Goal: Task Accomplishment & Management: Manage account settings

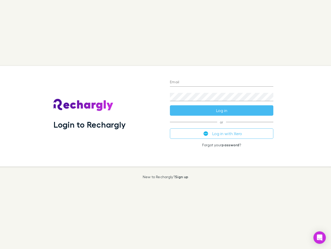
click at [166, 124] on div "Login to Rechargly" at bounding box center [107, 116] width 116 height 100
click at [222, 82] on input "Email" at bounding box center [222, 82] width 104 height 8
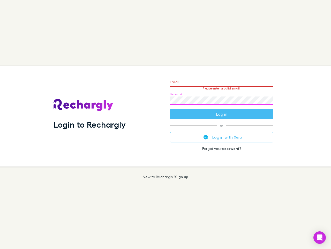
click at [222, 110] on form "Email Please enter a valid email. Password Log in" at bounding box center [222, 96] width 104 height 45
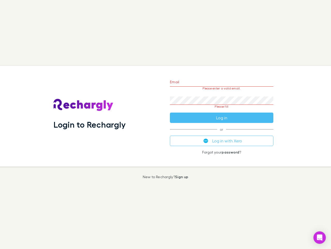
click at [222, 133] on div "Email Please enter a valid email. Password Please fill Log in or Log in with Xe…" at bounding box center [222, 116] width 112 height 100
click at [320, 237] on icon "Open Intercom Messenger" at bounding box center [319, 237] width 5 height 6
